Goal: Register for event/course

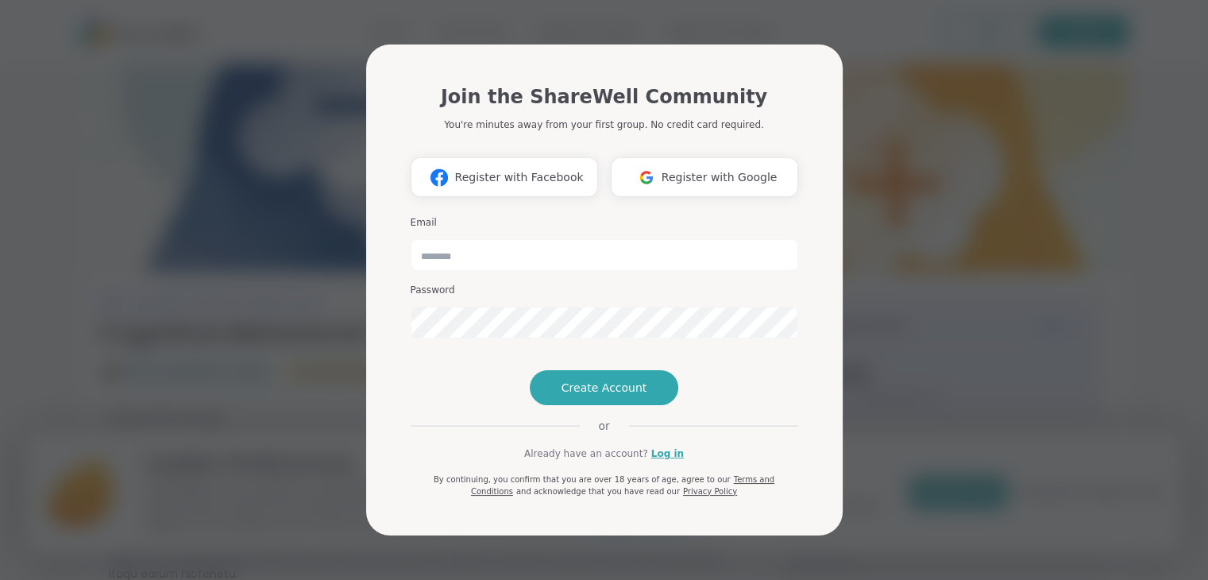
click at [476, 87] on div "Join the ShareWell Community You're minutes away from your first group. No cred…" at bounding box center [603, 107] width 387 height 49
click at [394, 137] on div "Join the ShareWell Community You're minutes away from your first group. No cred…" at bounding box center [604, 289] width 476 height 491
click at [519, 83] on h1 "Join the ShareWell Community" at bounding box center [604, 97] width 326 height 29
click at [609, 83] on h1 "Join the ShareWell Community" at bounding box center [604, 97] width 326 height 29
drag, startPoint x: 714, startPoint y: 81, endPoint x: 781, endPoint y: 90, distance: 68.1
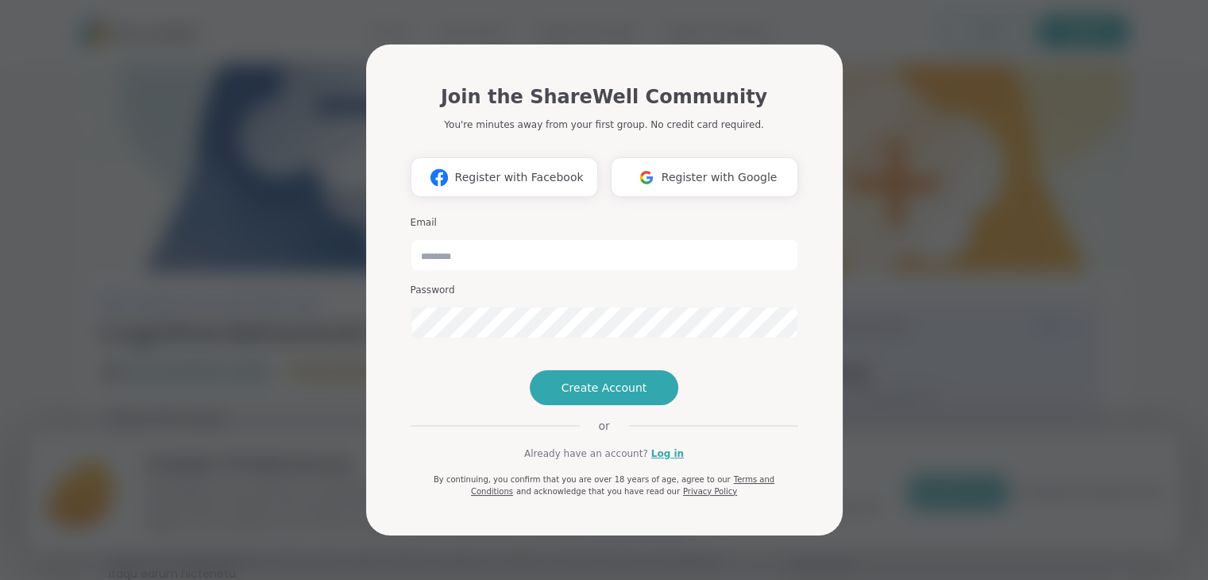
click at [714, 83] on h1 "Join the ShareWell Community" at bounding box center [604, 97] width 326 height 29
click at [785, 91] on div "Join the ShareWell Community You're minutes away from your first group. No cred…" at bounding box center [603, 107] width 387 height 49
click at [800, 206] on div "Join the ShareWell Community You're minutes away from your first group. No cred…" at bounding box center [604, 293] width 413 height 484
click at [741, 83] on div "Join the ShareWell Community You're minutes away from your first group. No cred…" at bounding box center [603, 107] width 387 height 49
drag, startPoint x: 846, startPoint y: 336, endPoint x: 838, endPoint y: 340, distance: 8.2
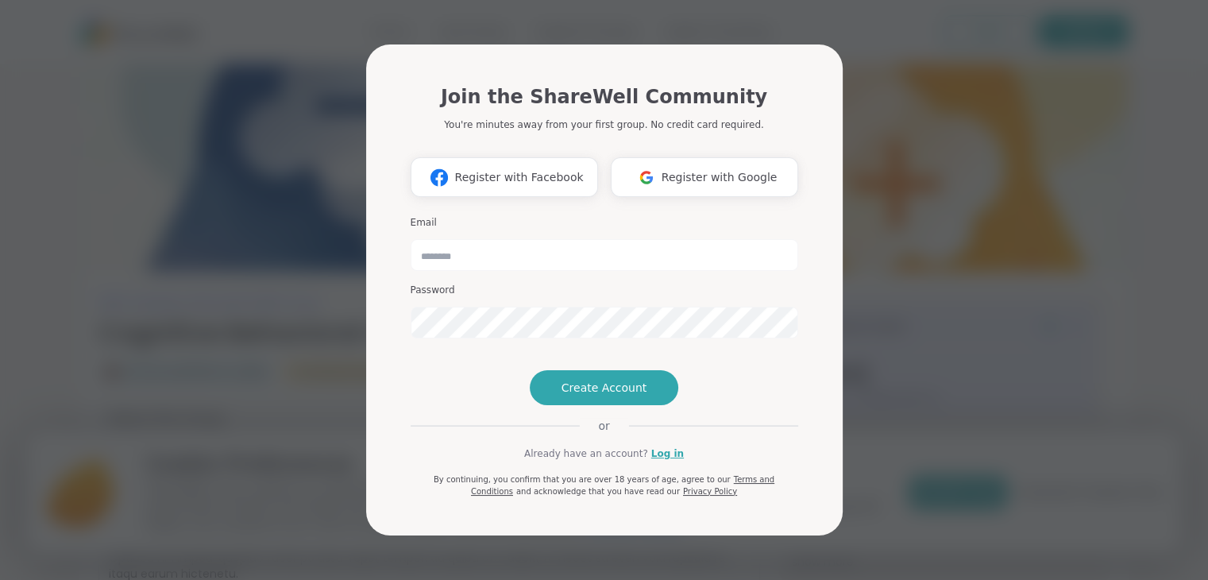
click at [846, 337] on div "Join the ShareWell Community You're minutes away from your first group. No cred…" at bounding box center [604, 290] width 1189 height 580
click at [766, 360] on div "Join the ShareWell Community You're minutes away from your first group. No cred…" at bounding box center [603, 283] width 387 height 427
